Goal: Transaction & Acquisition: Purchase product/service

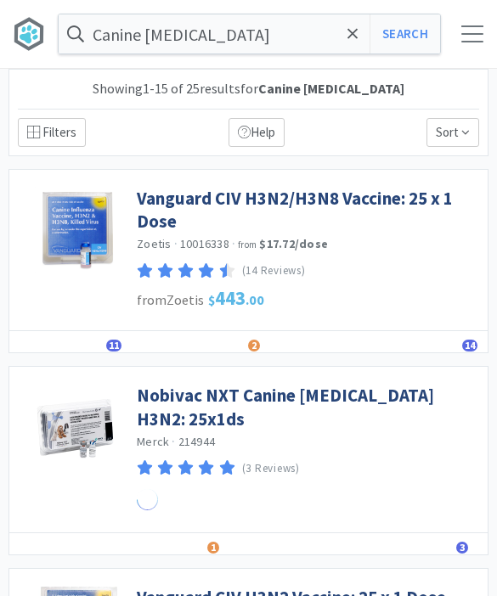
select select "1"
select select "10"
select select "5"
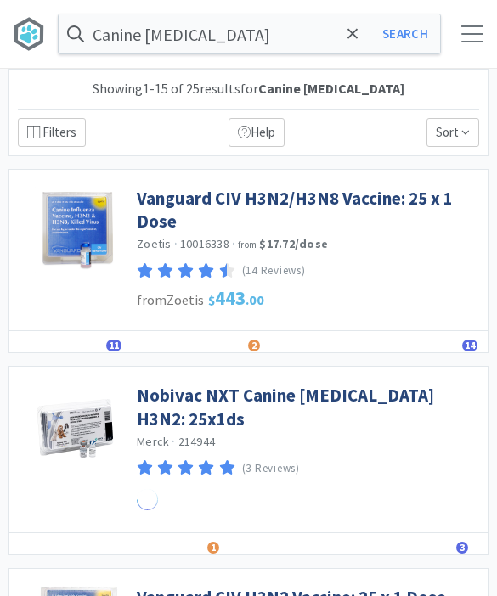
select select "10"
select select "3"
select select "2"
select select "1"
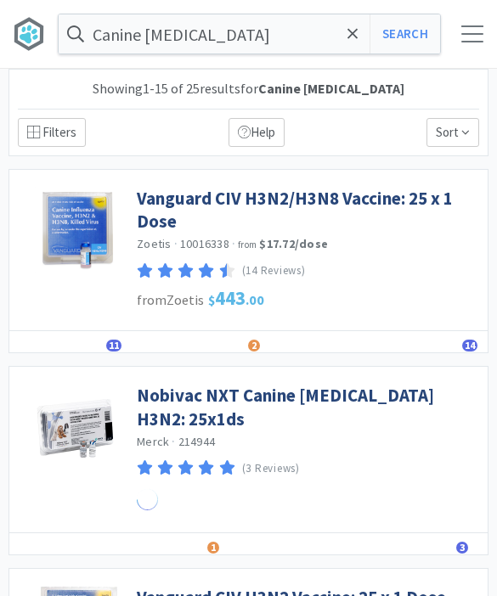
select select "2"
select select "1"
